Goal: Check status: Check status

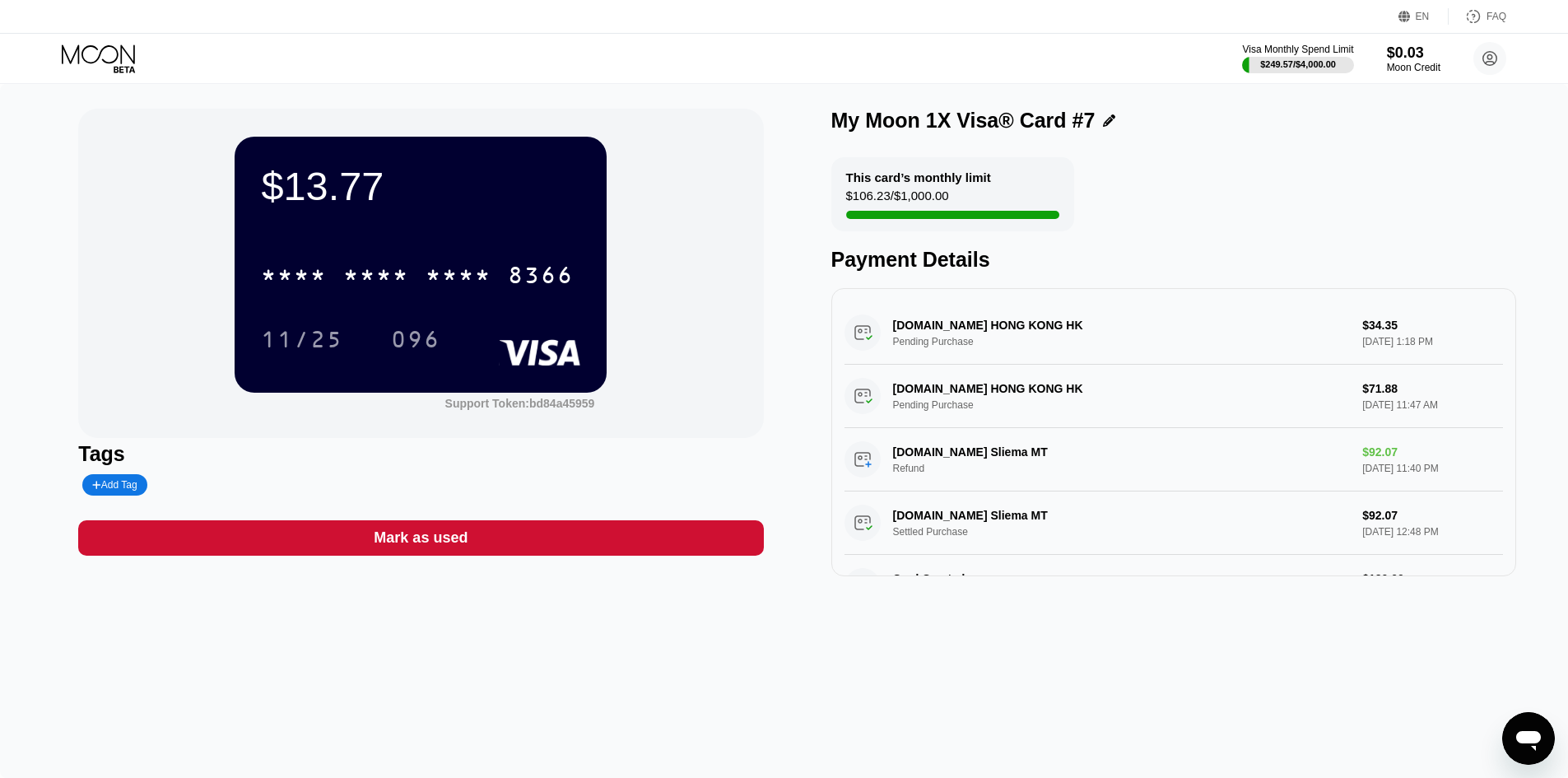
click at [100, 61] on icon at bounding box center [100, 58] width 76 height 29
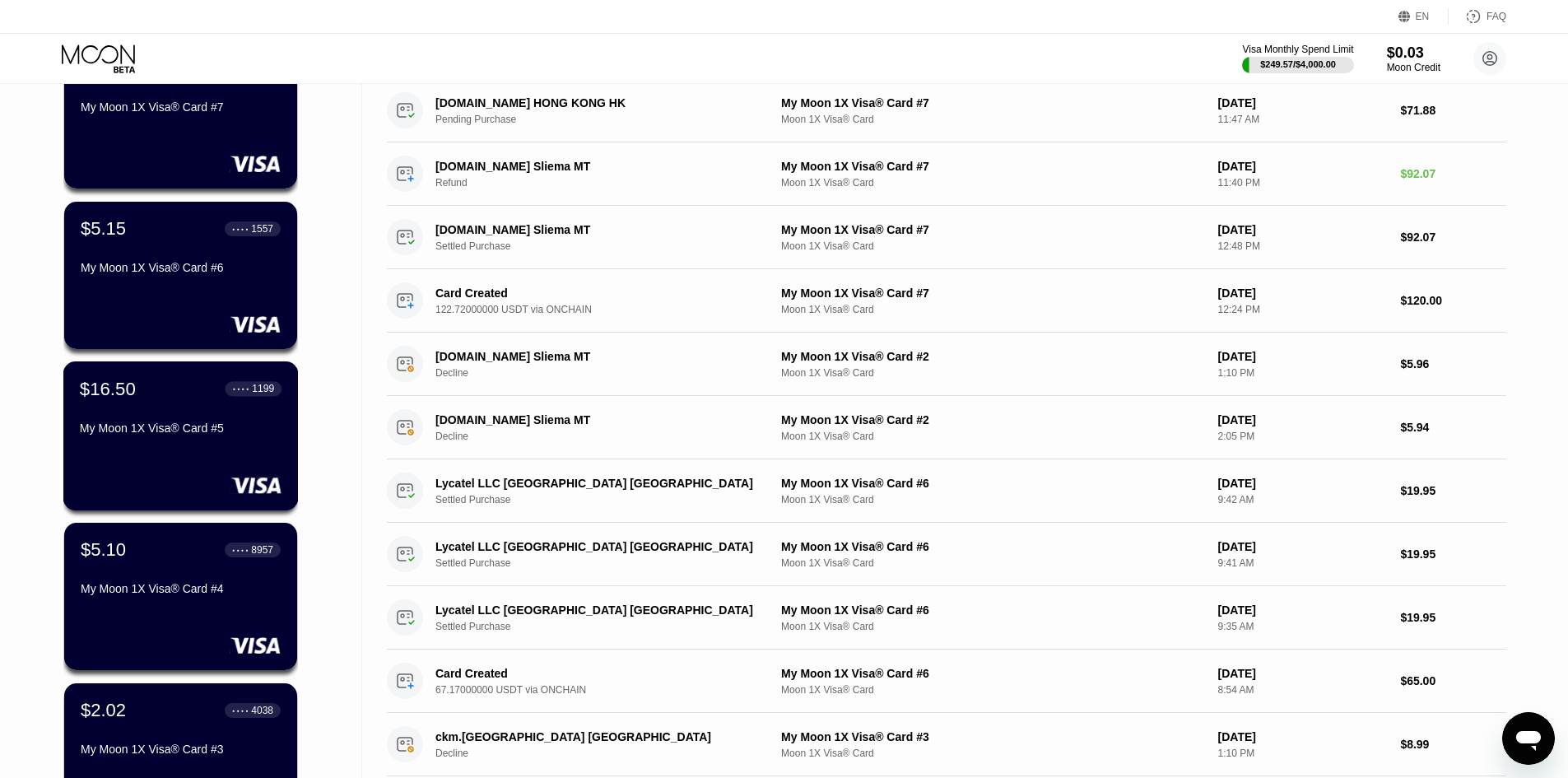
scroll to position [164, 0]
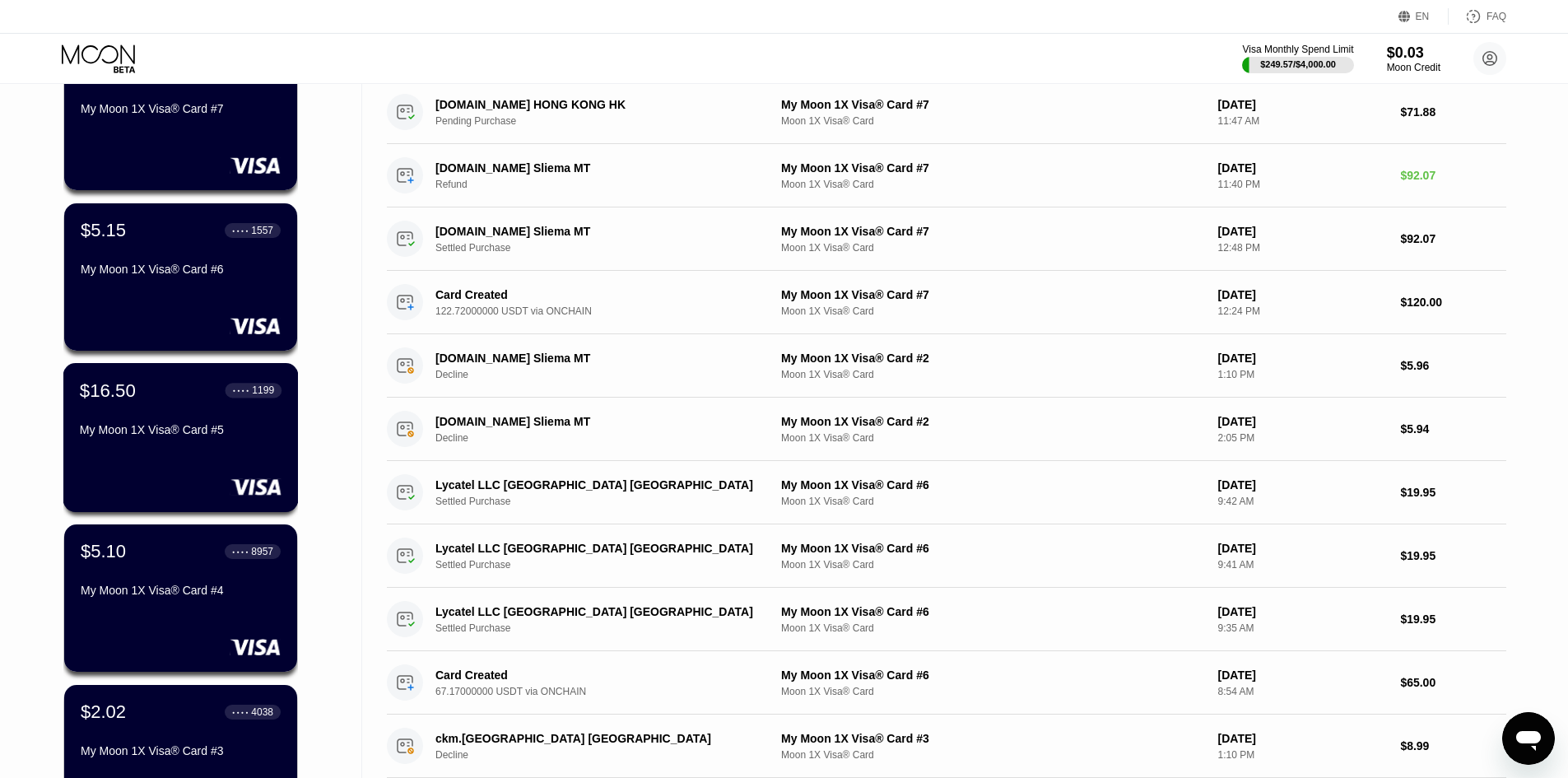
click at [162, 420] on div "$16.50 ● ● ● ● 1199 My Moon 1X Visa® Card #5" at bounding box center [181, 411] width 202 height 63
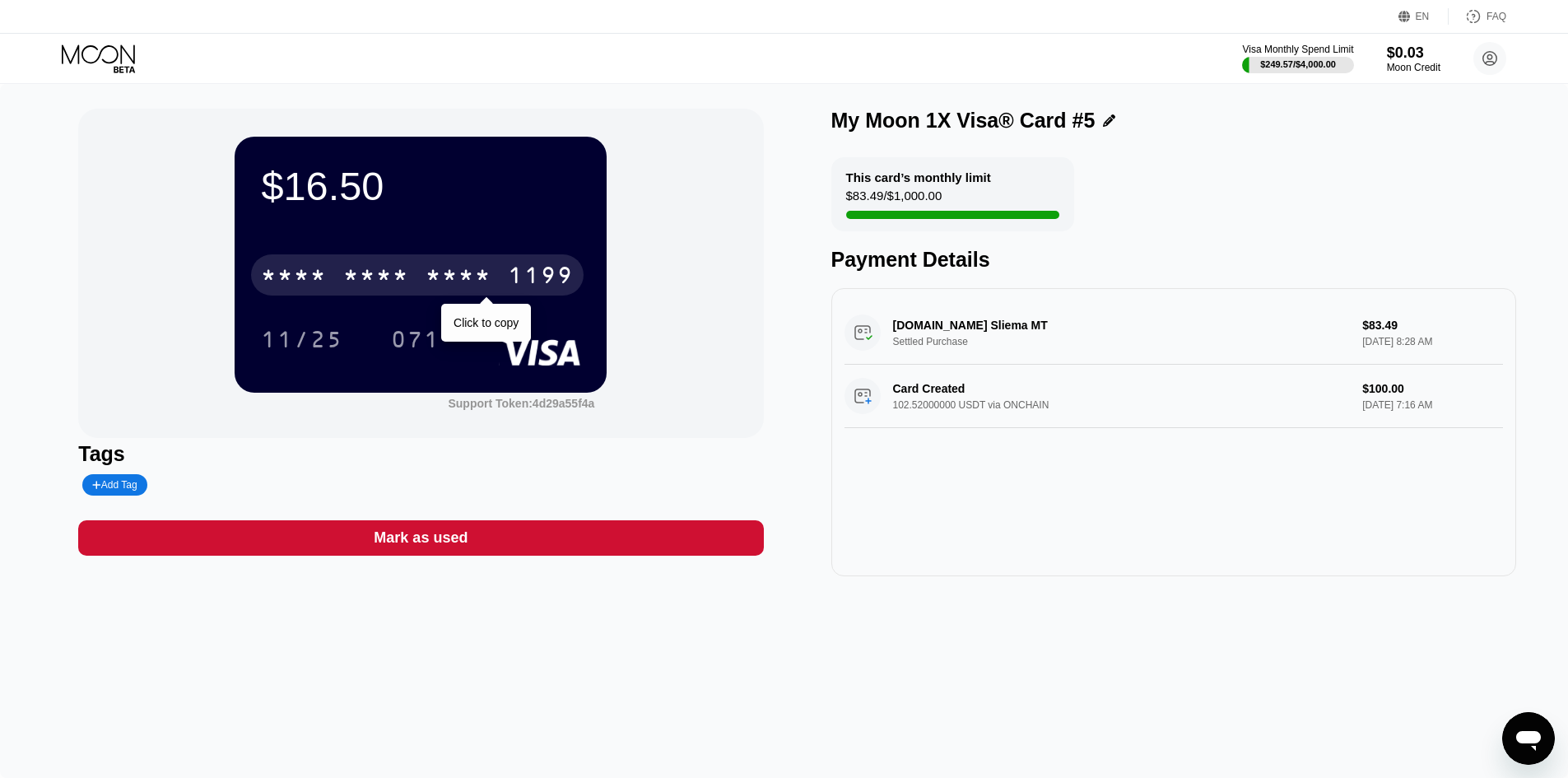
click at [365, 281] on div "* * * *" at bounding box center [376, 277] width 66 height 27
click at [273, 272] on div "4513" at bounding box center [294, 277] width 66 height 27
click at [471, 276] on div "* * * *" at bounding box center [458, 277] width 66 height 27
click at [471, 276] on div "2546" at bounding box center [458, 277] width 66 height 27
